Goal: Check status: Check status

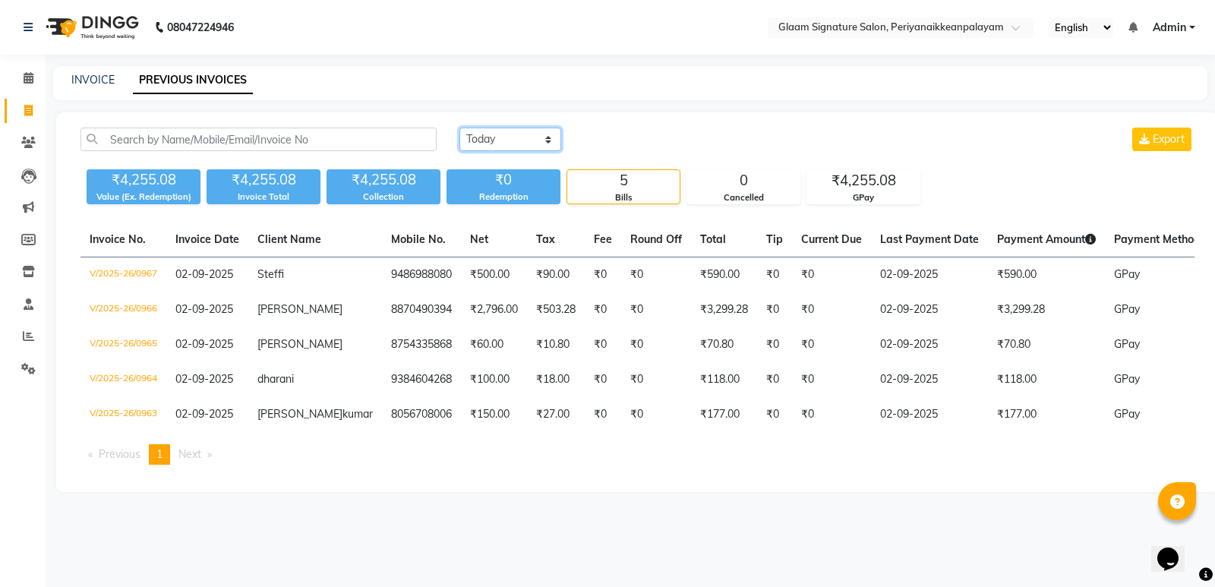
click at [516, 133] on select "[DATE] [DATE] Custom Range" at bounding box center [510, 140] width 102 height 24
select select "range"
click at [459, 128] on select "[DATE] [DATE] Custom Range" at bounding box center [510, 140] width 102 height 24
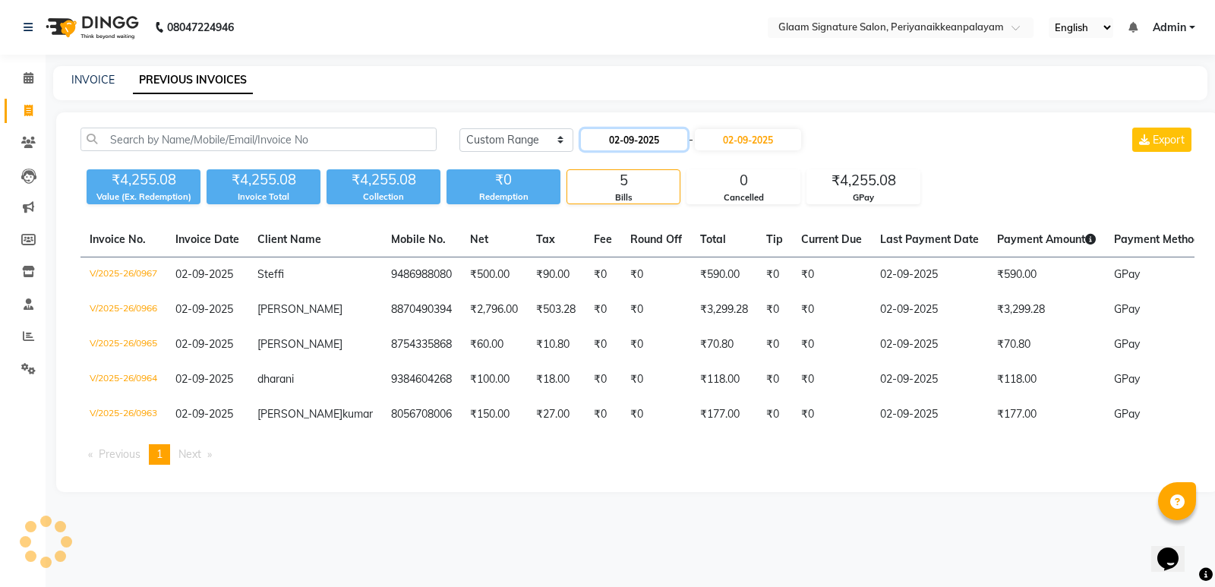
click at [646, 141] on input "02-09-2025" at bounding box center [634, 139] width 106 height 21
select select "9"
select select "2025"
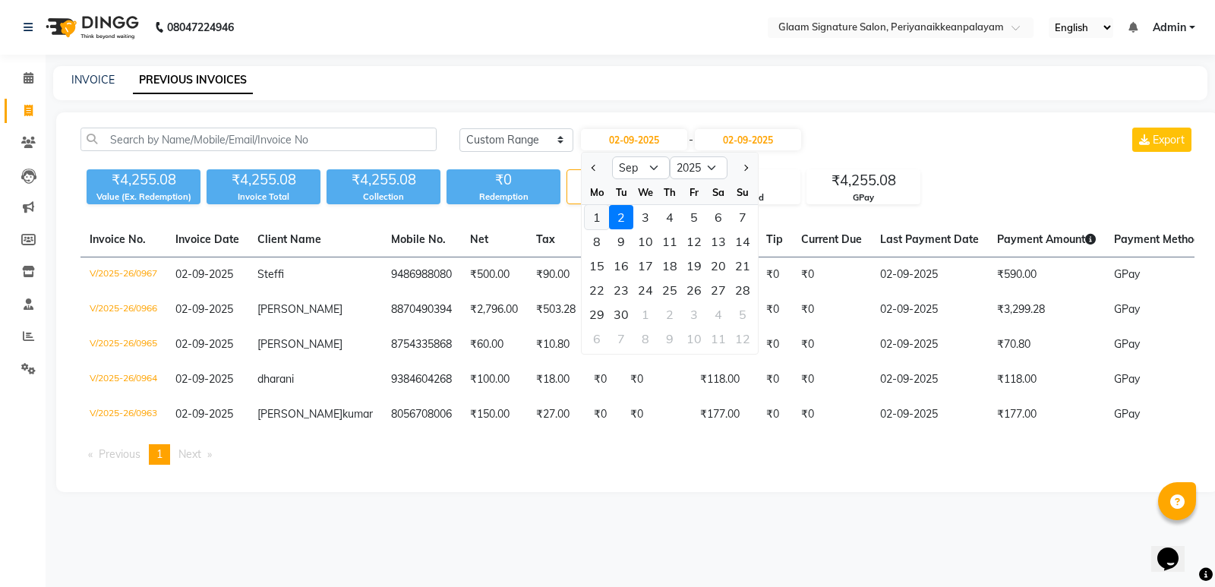
click at [598, 212] on div "1" at bounding box center [597, 217] width 24 height 24
type input "01-09-2025"
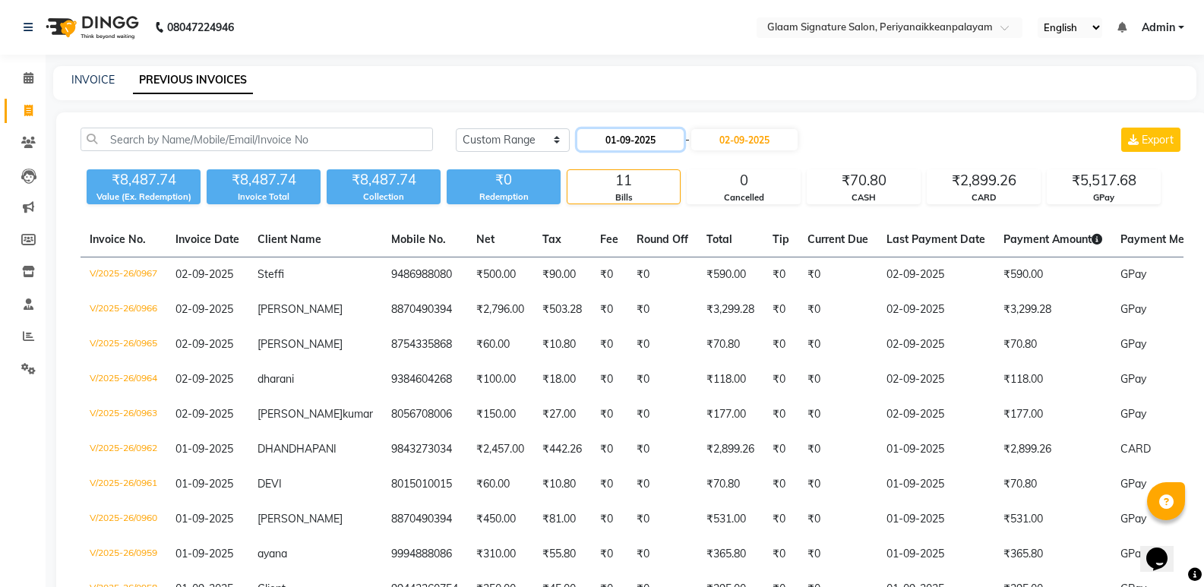
click at [620, 137] on input "01-09-2025" at bounding box center [630, 139] width 106 height 21
select select "9"
select select "2025"
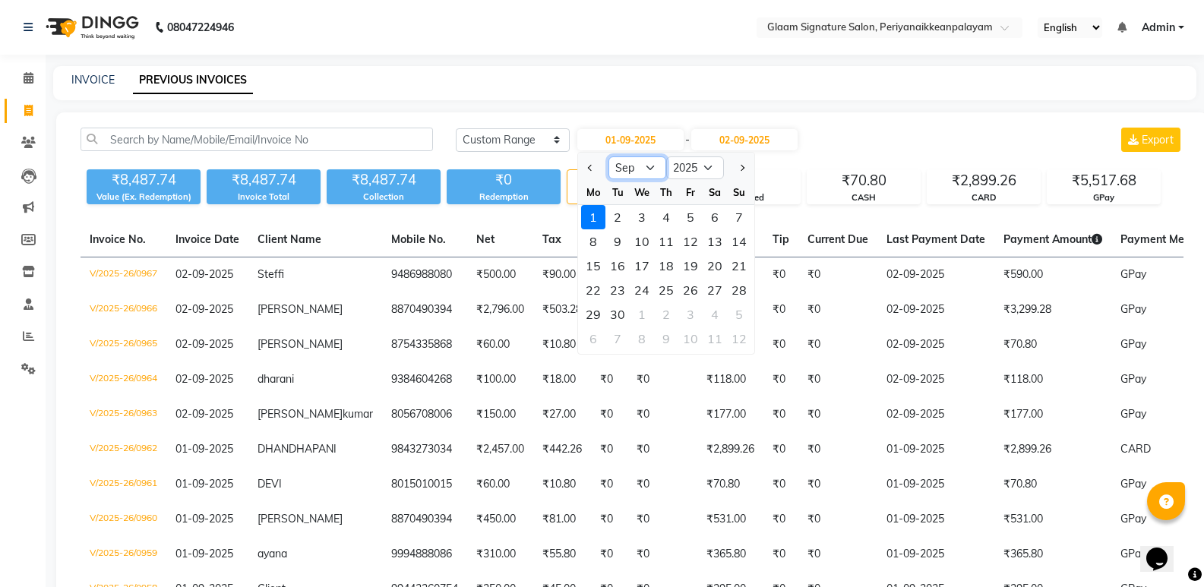
click at [652, 166] on select "Jan Feb Mar Apr May Jun [DATE] Aug Sep Oct Nov Dec" at bounding box center [637, 167] width 58 height 23
select select "8"
click at [608, 156] on select "Jan Feb Mar Apr May Jun [DATE] Aug Sep Oct Nov Dec" at bounding box center [637, 167] width 58 height 23
click at [683, 216] on div "1" at bounding box center [690, 217] width 24 height 24
type input "[DATE]"
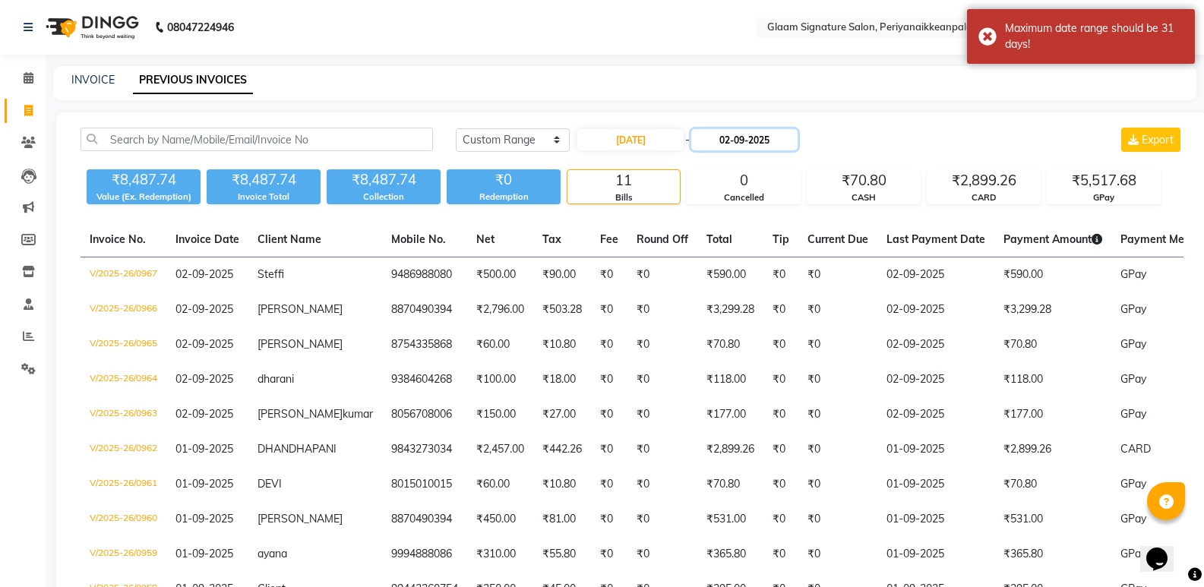
click at [748, 138] on input "02-09-2025" at bounding box center [744, 139] width 106 height 21
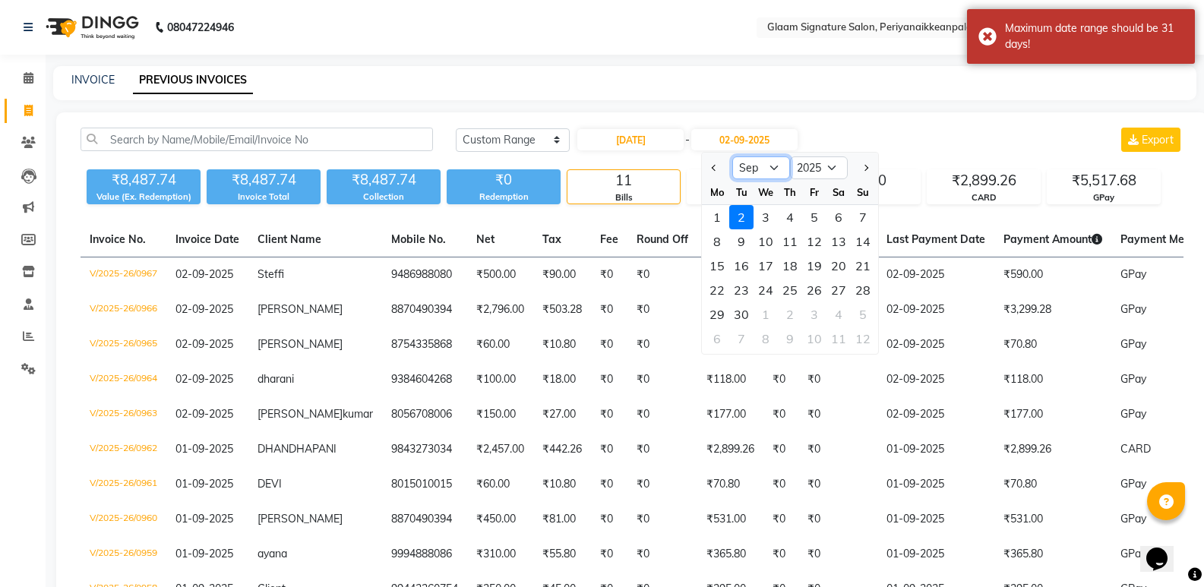
click at [763, 171] on select "Aug Sep Oct Nov Dec" at bounding box center [761, 167] width 58 height 23
select select "8"
click at [732, 156] on select "Aug Sep Oct Nov Dec" at bounding box center [761, 167] width 58 height 23
click at [829, 213] on div "2" at bounding box center [838, 217] width 24 height 24
type input "[DATE]"
